Goal: Book appointment/travel/reservation

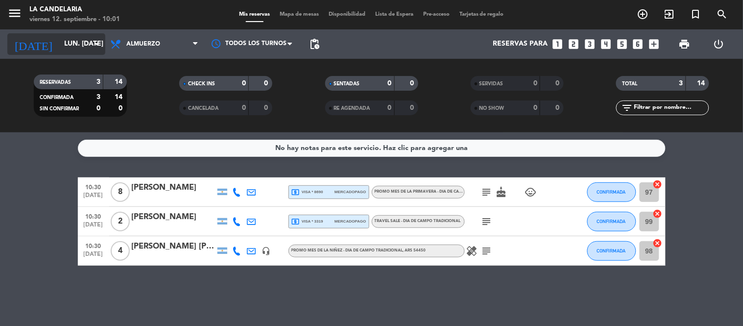
click at [84, 45] on input "lun. [DATE]" at bounding box center [105, 44] width 93 height 18
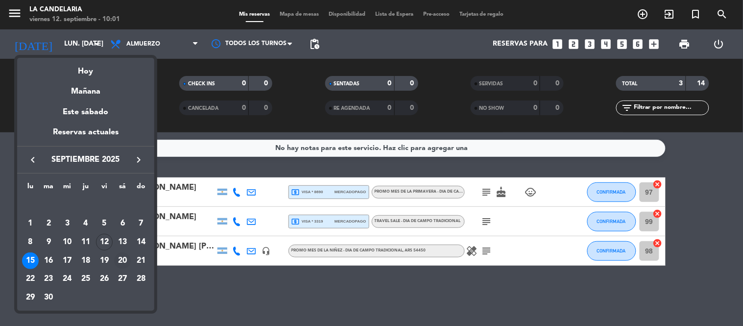
click at [121, 257] on div "20" at bounding box center [122, 260] width 17 height 17
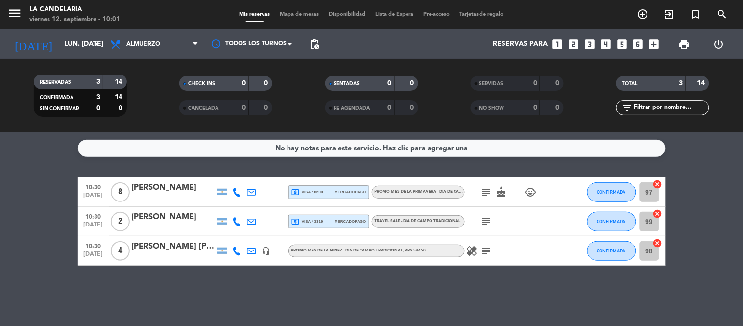
type input "sáb. [DATE]"
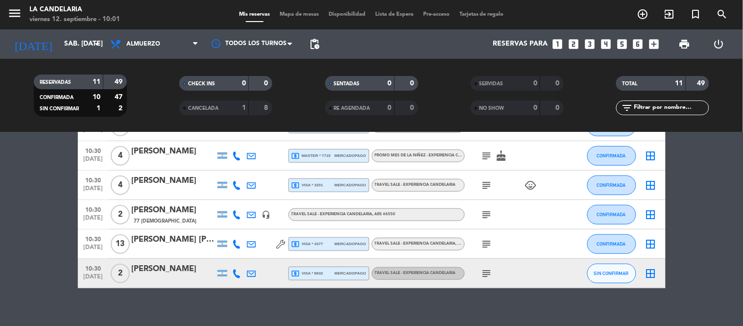
scroll to position [217, 0]
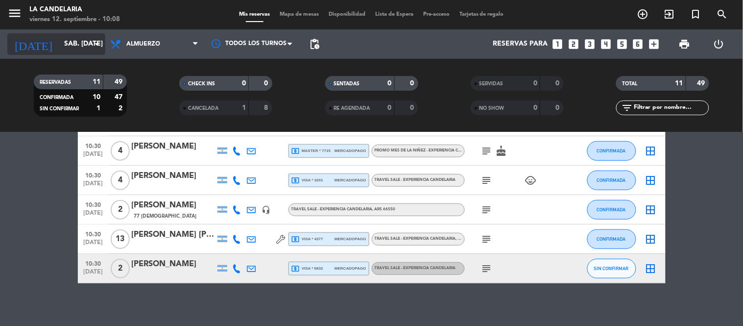
click at [59, 42] on input "sáb. [DATE]" at bounding box center [105, 44] width 93 height 18
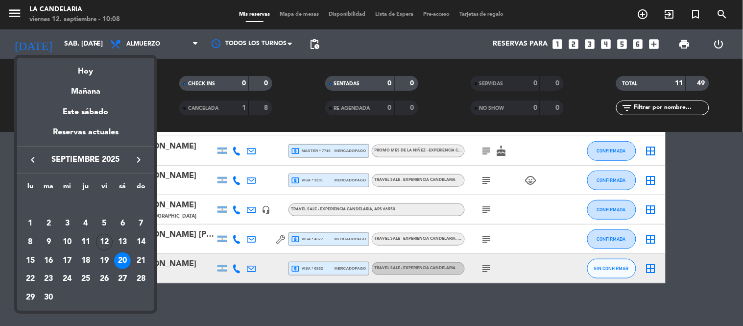
click at [51, 42] on div at bounding box center [371, 163] width 743 height 326
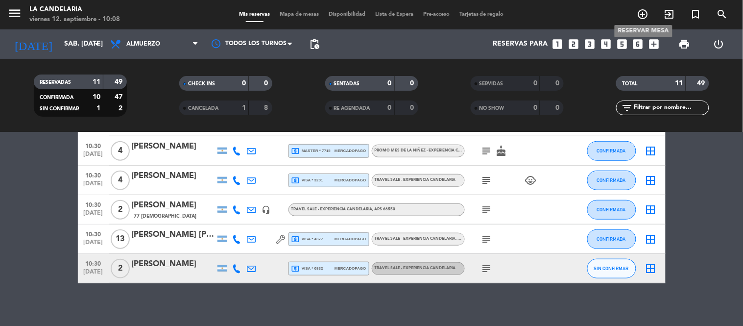
click at [646, 18] on icon "add_circle_outline" at bounding box center [643, 14] width 12 height 12
click at [638, 10] on icon "add_circle_outline" at bounding box center [643, 14] width 12 height 12
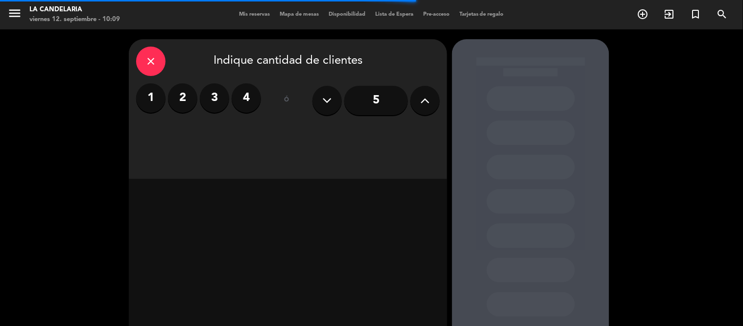
click at [182, 98] on label "2" at bounding box center [182, 97] width 29 height 29
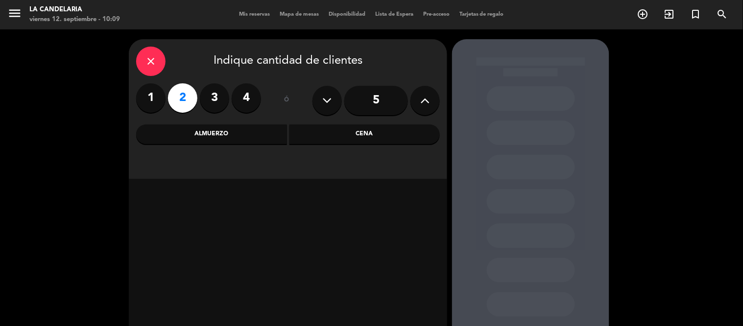
click at [261, 142] on div "Almuerzo" at bounding box center [211, 134] width 151 height 20
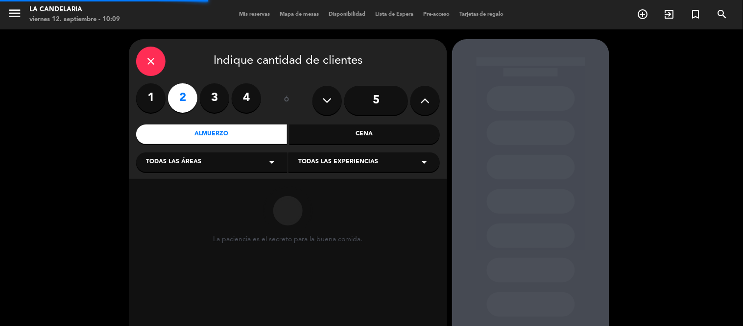
click at [189, 162] on span "Todas las áreas" at bounding box center [173, 162] width 55 height 10
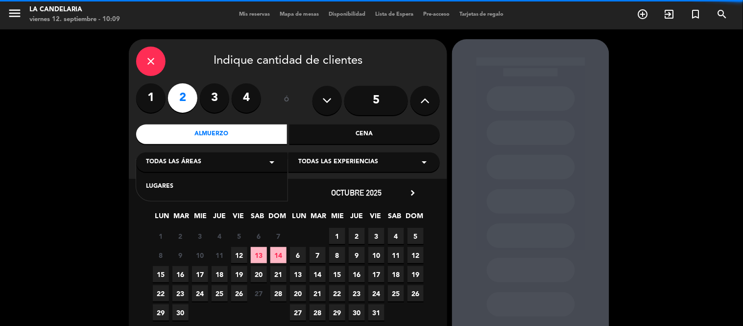
click at [184, 192] on div "LUGARES" at bounding box center [211, 181] width 151 height 42
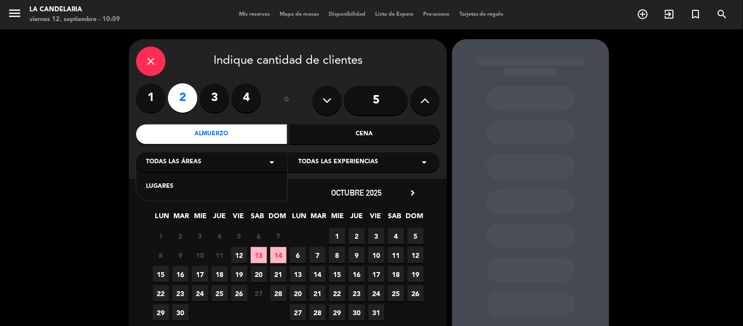
click at [171, 191] on div "LUGARES" at bounding box center [212, 187] width 132 height 10
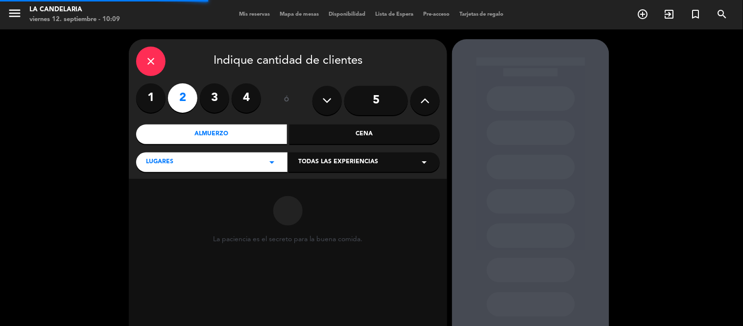
click at [378, 153] on div "Todas las experiencias arrow_drop_down" at bounding box center [363, 162] width 151 height 20
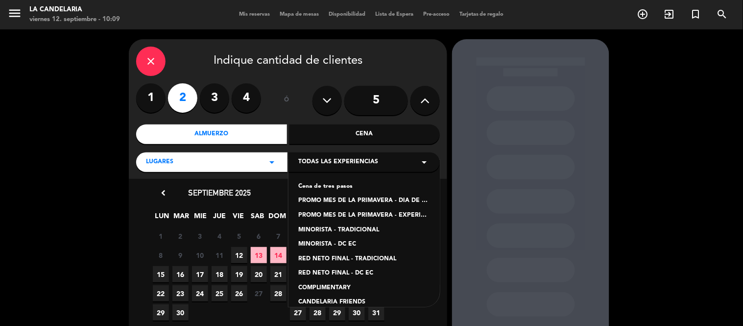
click at [361, 213] on div "PROMO MES DE LA PRIMAVERA - EXPERIENCIA [PERSON_NAME]" at bounding box center [364, 216] width 132 height 10
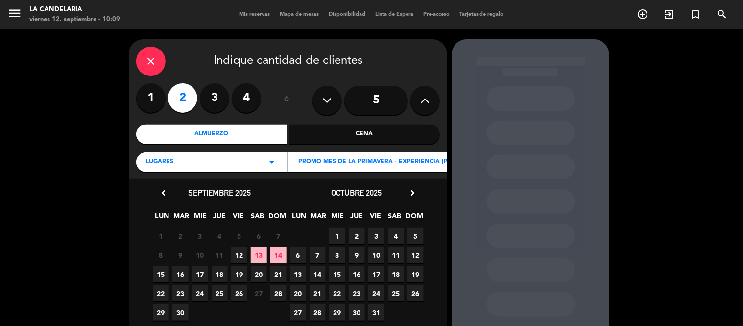
click at [263, 274] on span "20" at bounding box center [259, 274] width 16 height 16
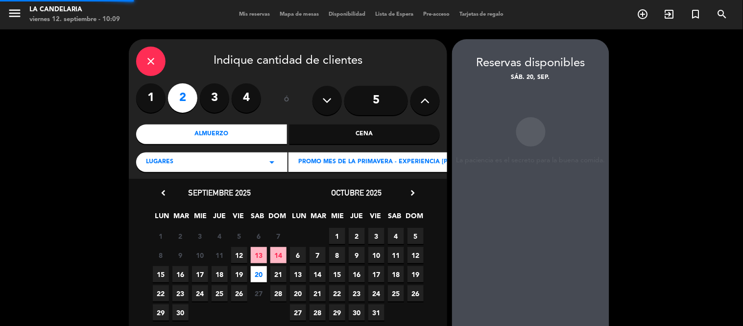
scroll to position [39, 0]
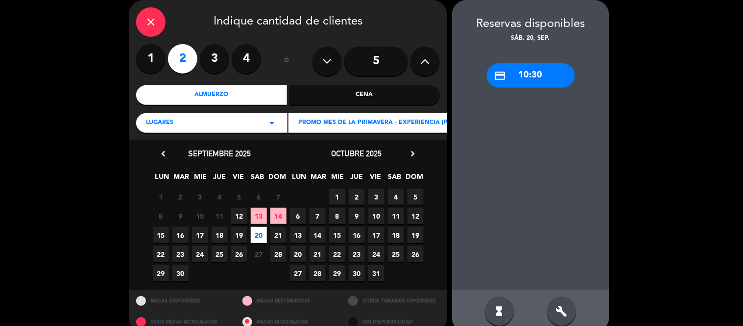
click at [552, 81] on div "credit_card 10:30" at bounding box center [531, 75] width 88 height 24
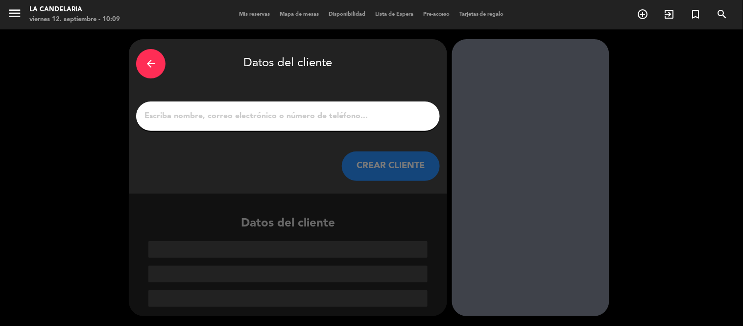
scroll to position [0, 0]
click at [363, 124] on div at bounding box center [288, 115] width 304 height 29
click at [262, 110] on input "1" at bounding box center [287, 116] width 289 height 14
paste input "[PERSON_NAME]"
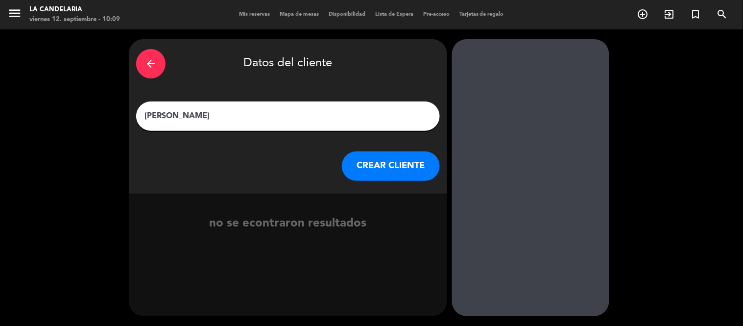
type input "[PERSON_NAME]"
click at [384, 171] on button "CREAR CLIENTE" at bounding box center [391, 165] width 98 height 29
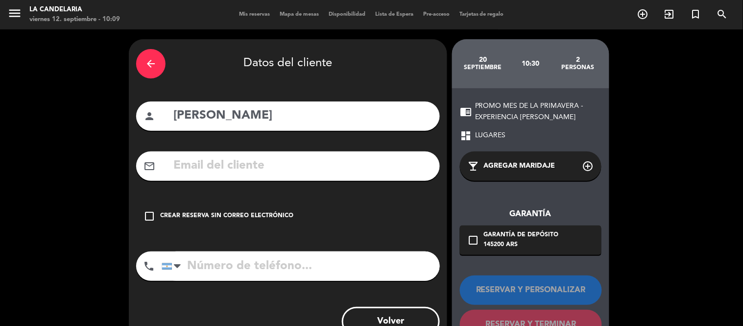
click at [264, 218] on div "Crear reserva sin correo electrónico" at bounding box center [226, 216] width 133 height 10
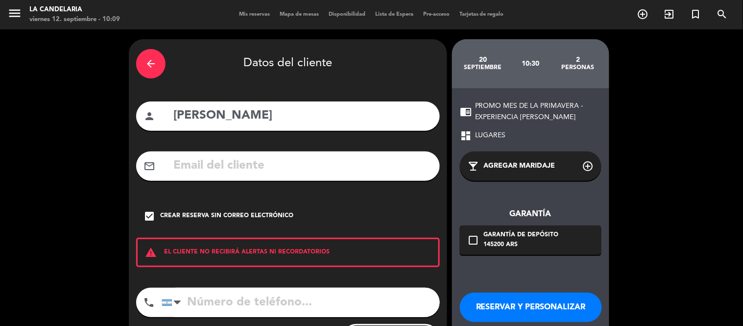
drag, startPoint x: 517, startPoint y: 306, endPoint x: 490, endPoint y: 281, distance: 36.8
click at [517, 306] on button "RESERVAR Y PERSONALIZAR" at bounding box center [531, 306] width 142 height 29
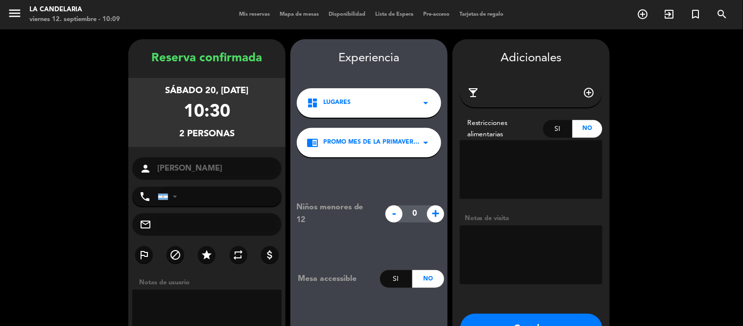
scroll to position [39, 0]
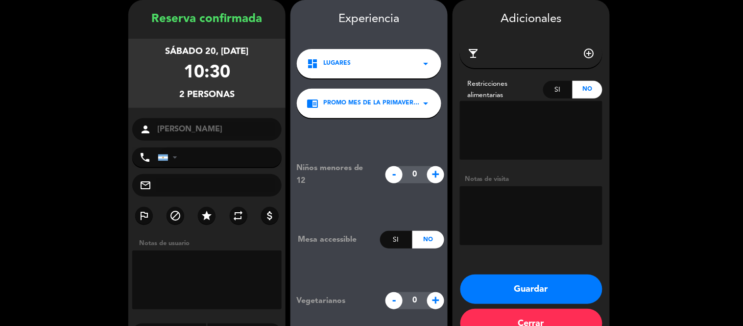
click at [217, 162] on input "tel" at bounding box center [220, 157] width 124 height 20
paste input "[PHONE_NUMBER]"
type input "[PHONE_NUMBER]"
click at [482, 224] on textarea at bounding box center [531, 215] width 142 height 59
paste textarea "LC00986"
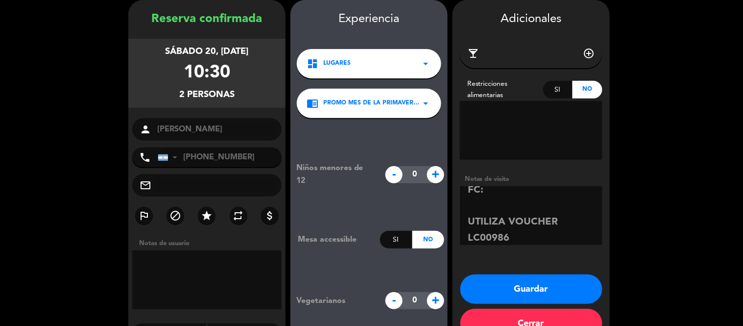
scroll to position [0, 0]
click at [493, 193] on textarea at bounding box center [531, 215] width 142 height 59
paste textarea "B 0007-00006089"
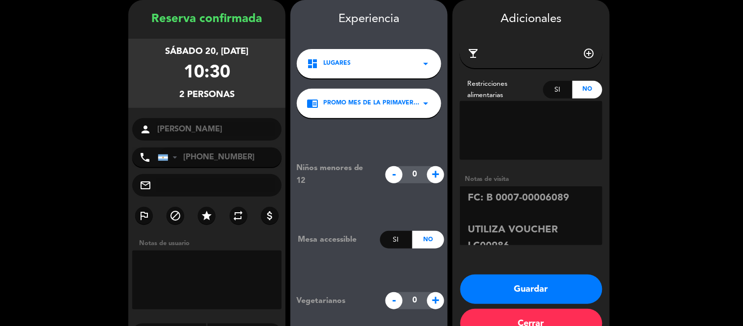
type textarea "FC: B 0007-00006089 UTILIZA VOUCHER LC00986"
click at [511, 287] on button "Guardar" at bounding box center [531, 288] width 142 height 29
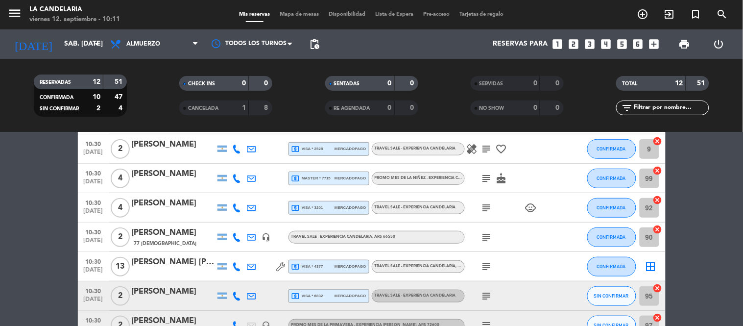
scroll to position [217, 0]
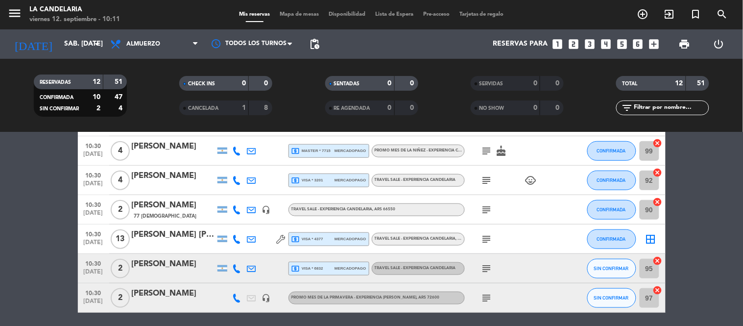
click at [174, 297] on div "[PERSON_NAME]" at bounding box center [173, 293] width 83 height 13
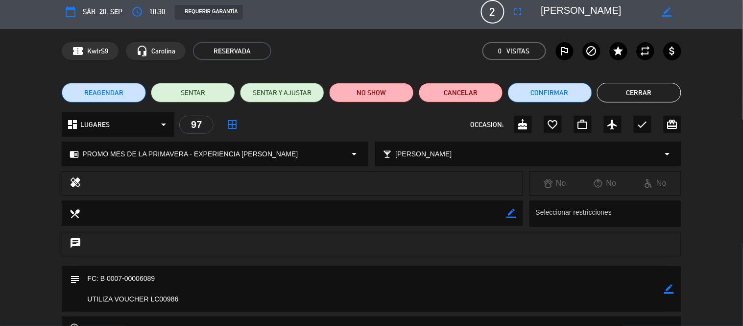
scroll to position [0, 0]
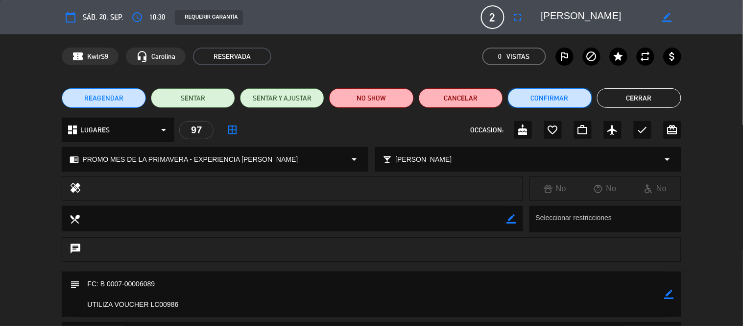
click at [532, 99] on button "Confirmar" at bounding box center [550, 98] width 84 height 20
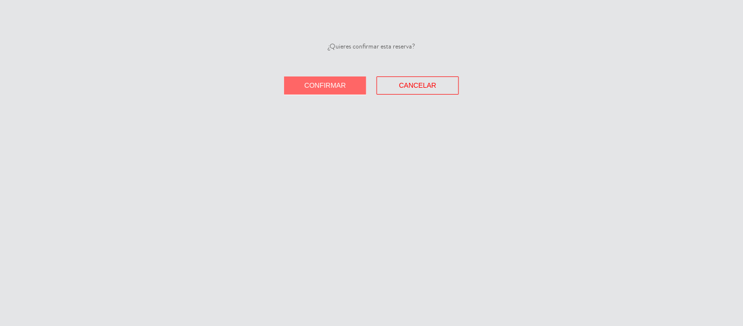
click at [313, 80] on button "Confirmar" at bounding box center [325, 85] width 82 height 18
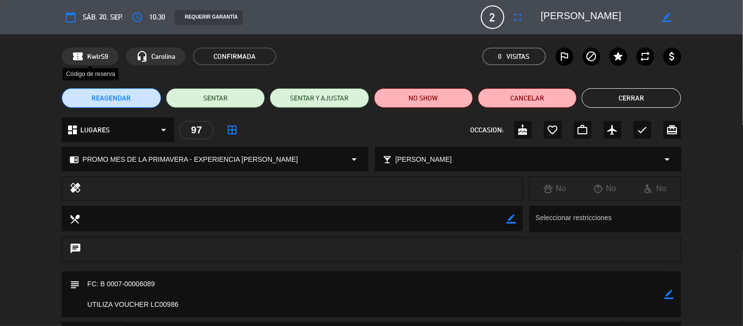
click at [94, 56] on span "KwlrS9" at bounding box center [97, 56] width 21 height 11
click at [93, 56] on span "KwlrS9" at bounding box center [97, 56] width 21 height 11
copy span "KwlrS9"
click at [551, 23] on textarea at bounding box center [597, 17] width 112 height 18
click at [550, 16] on textarea at bounding box center [597, 17] width 112 height 18
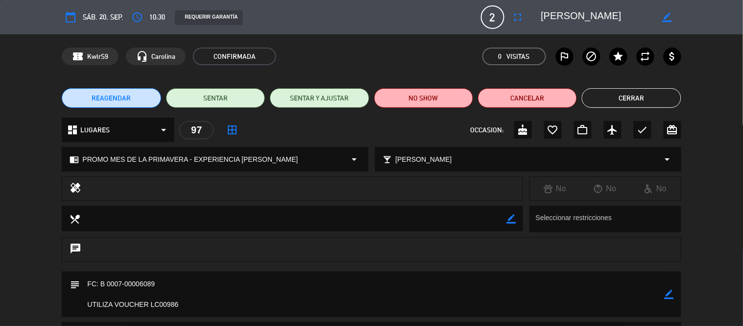
click at [550, 16] on textarea at bounding box center [597, 17] width 112 height 18
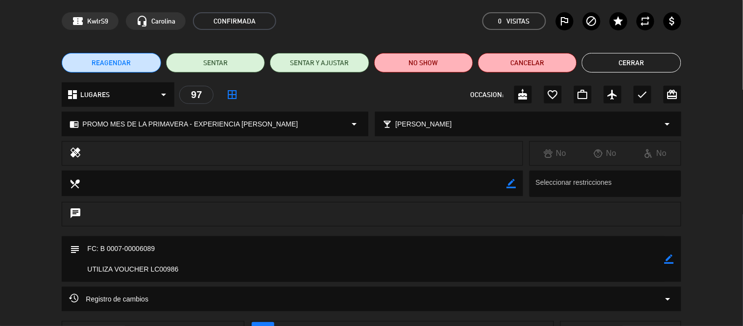
scroll to position [54, 0]
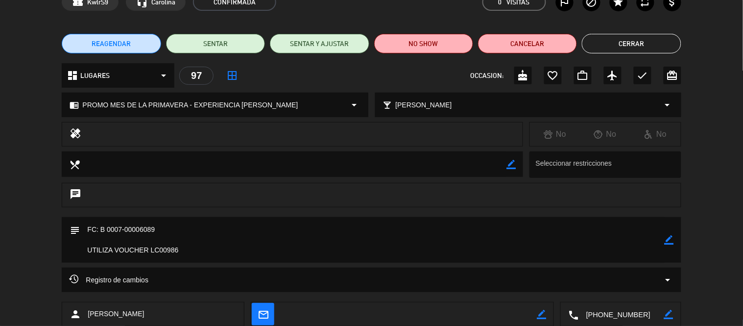
click at [164, 245] on textarea at bounding box center [372, 240] width 584 height 46
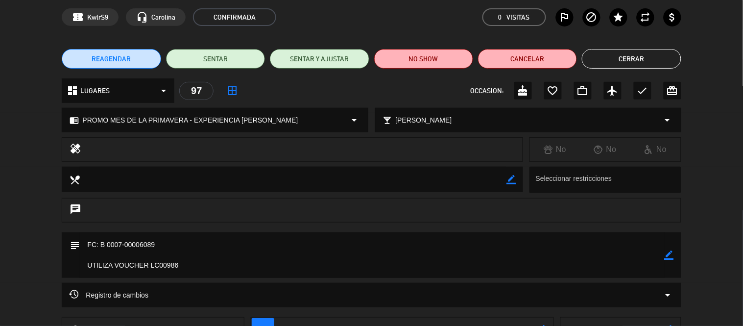
scroll to position [0, 0]
